Goal: Task Accomplishment & Management: Use online tool/utility

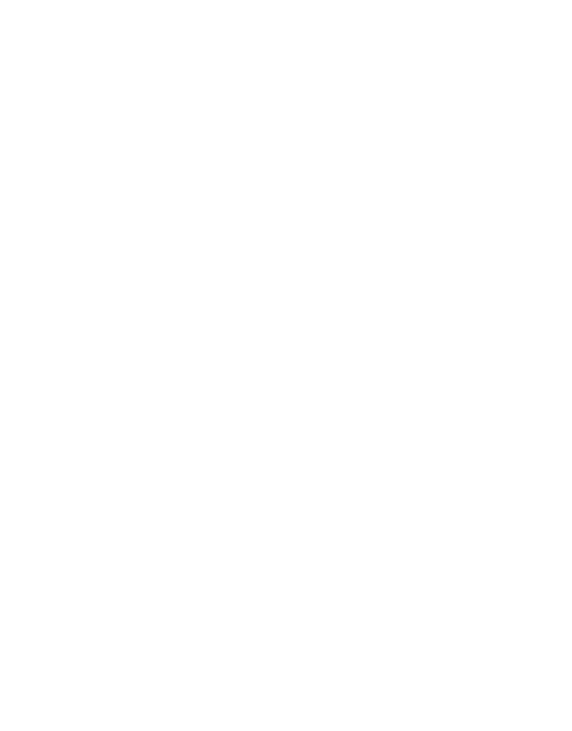
scroll to position [109, 98]
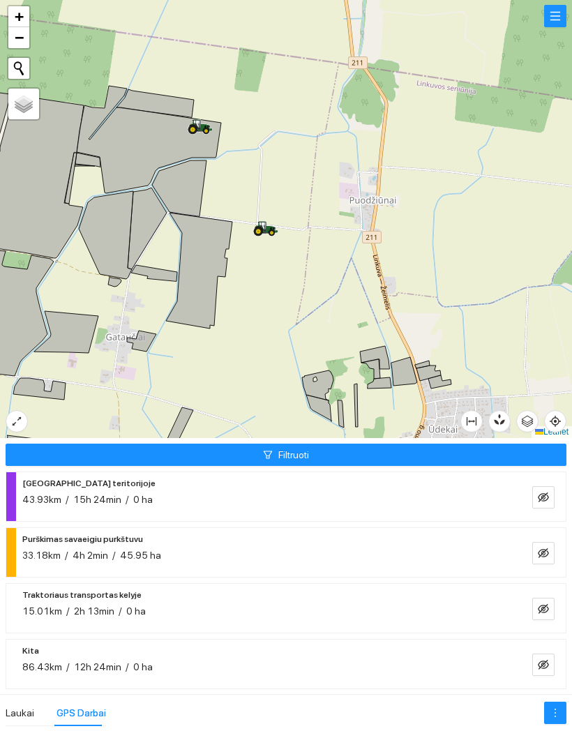
click at [202, 128] on icon at bounding box center [201, 125] width 24 height 11
click at [418, 199] on div at bounding box center [286, 219] width 572 height 439
click at [14, 706] on div "Laukai" at bounding box center [20, 713] width 29 height 15
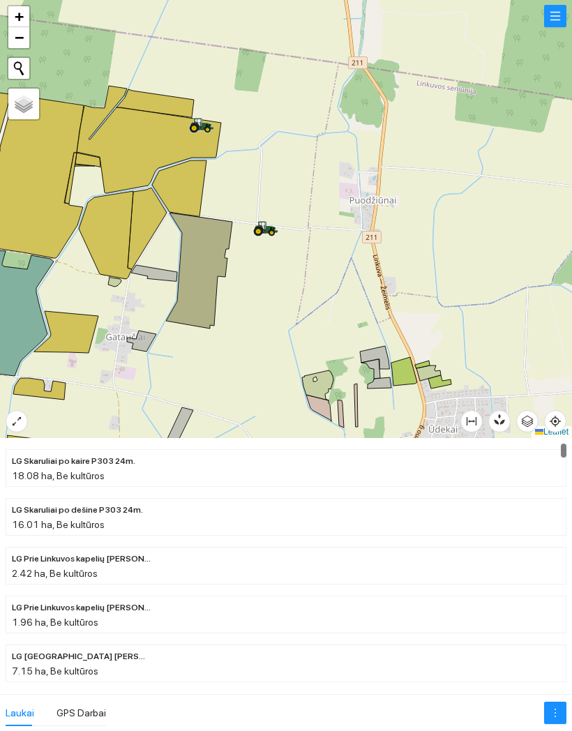
click at [20, 700] on div "Laukai" at bounding box center [20, 713] width 29 height 26
click at [73, 706] on div "GPS Darbai" at bounding box center [81, 713] width 50 height 15
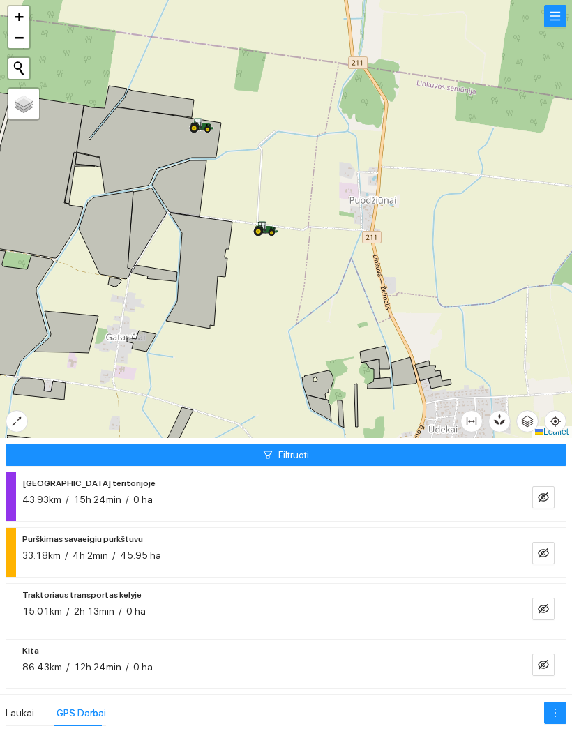
click at [413, 447] on button "Filtruoti" at bounding box center [286, 455] width 561 height 22
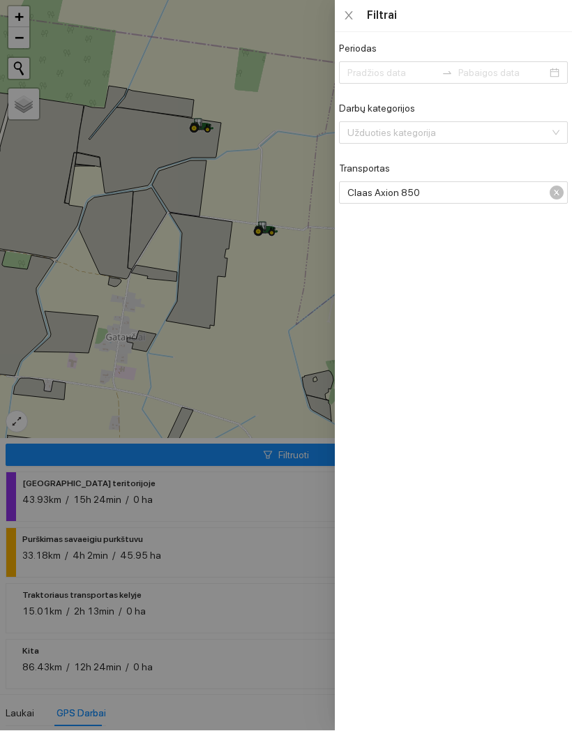
click at [563, 197] on div "Claas Axion 850" at bounding box center [453, 193] width 229 height 22
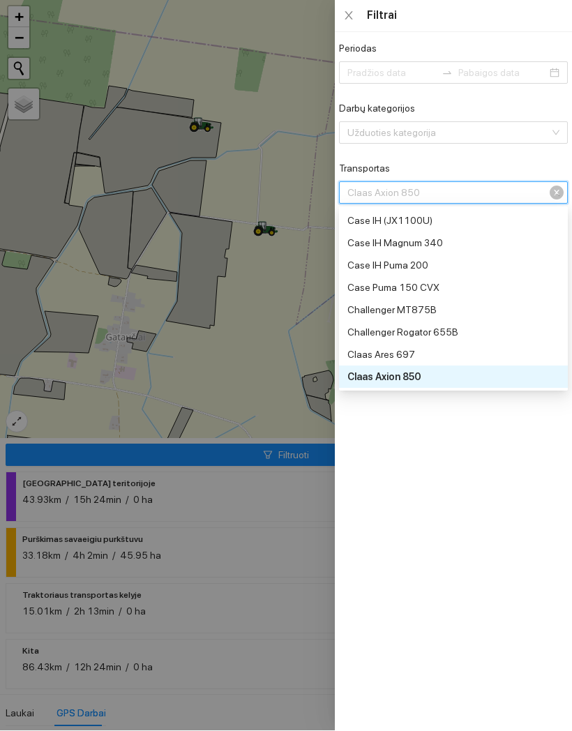
click at [563, 185] on div "Claas Axion 850" at bounding box center [453, 193] width 229 height 22
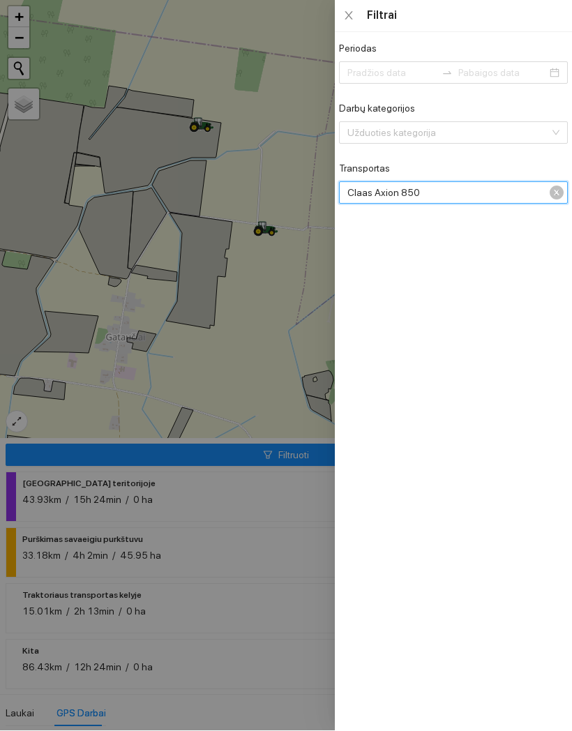
click at [549, 192] on span "Claas Axion 850" at bounding box center [451, 193] width 209 height 21
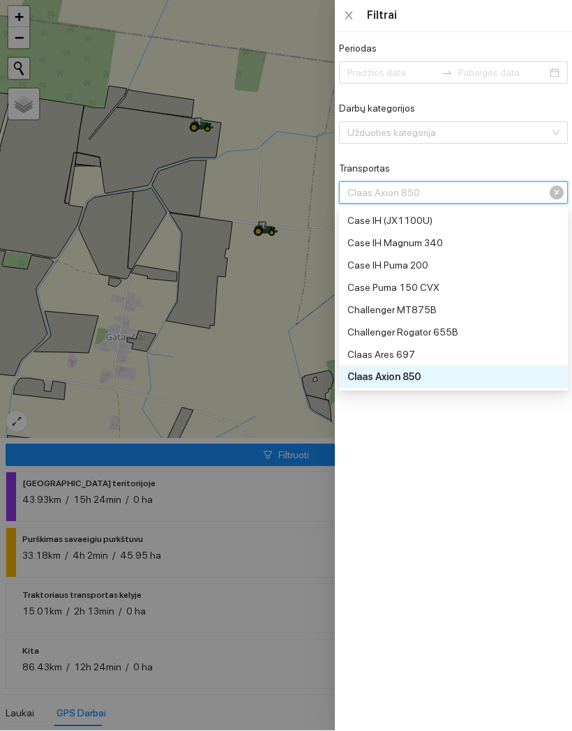
click at [555, 185] on span "Claas Axion 850" at bounding box center [451, 193] width 209 height 21
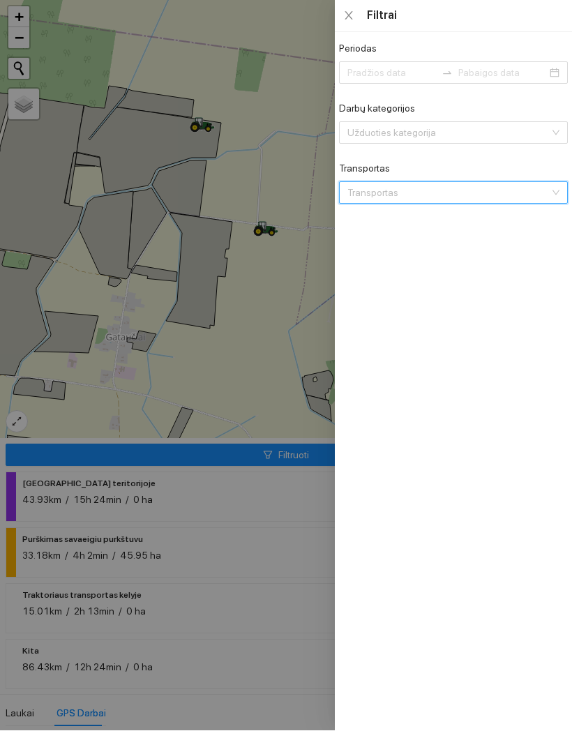
click at [556, 192] on div "Transportas" at bounding box center [453, 193] width 229 height 22
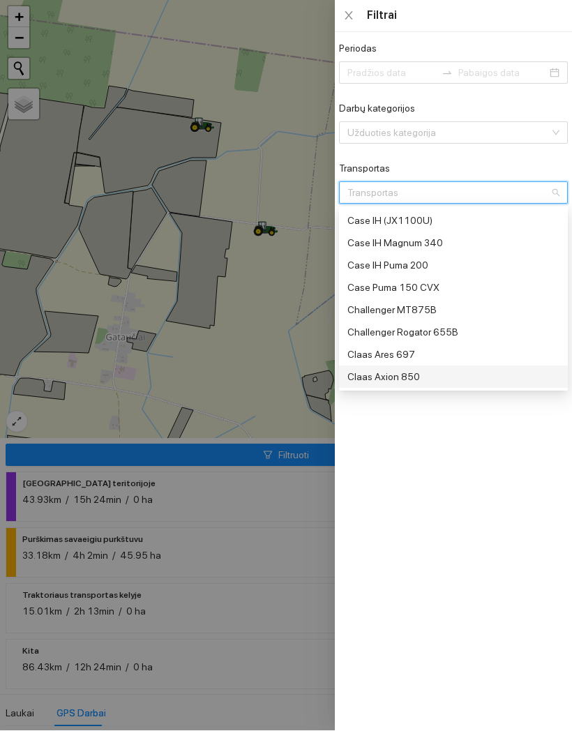
click at [274, 376] on div at bounding box center [286, 365] width 572 height 731
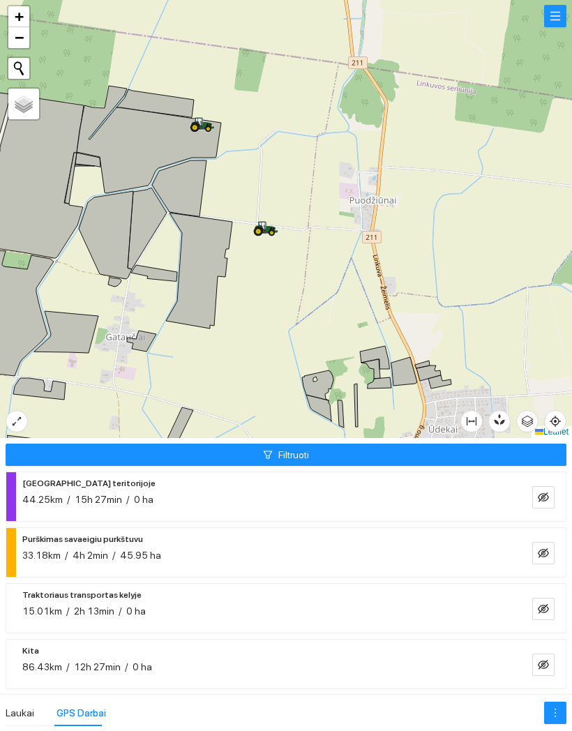
click at [544, 552] on button "button" at bounding box center [543, 553] width 22 height 22
click at [546, 542] on button "button" at bounding box center [543, 553] width 22 height 22
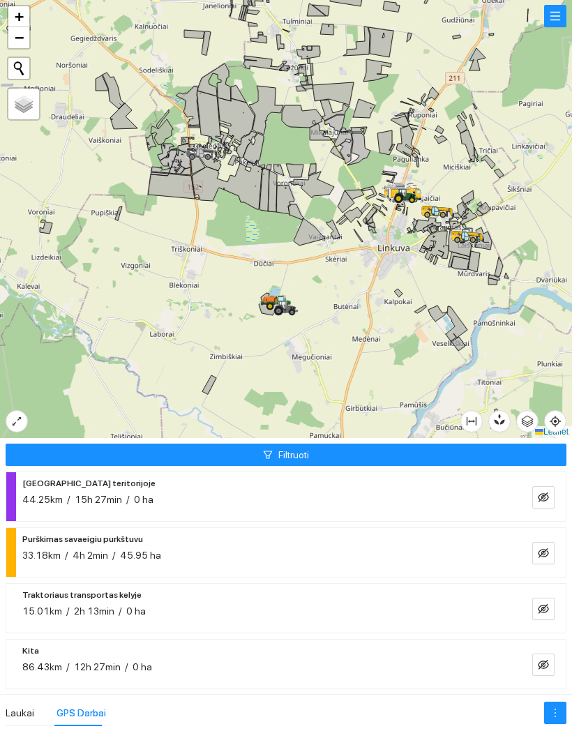
click at [538, 548] on icon "eye-invisible" at bounding box center [543, 553] width 11 height 11
